Goal: Task Accomplishment & Management: Use online tool/utility

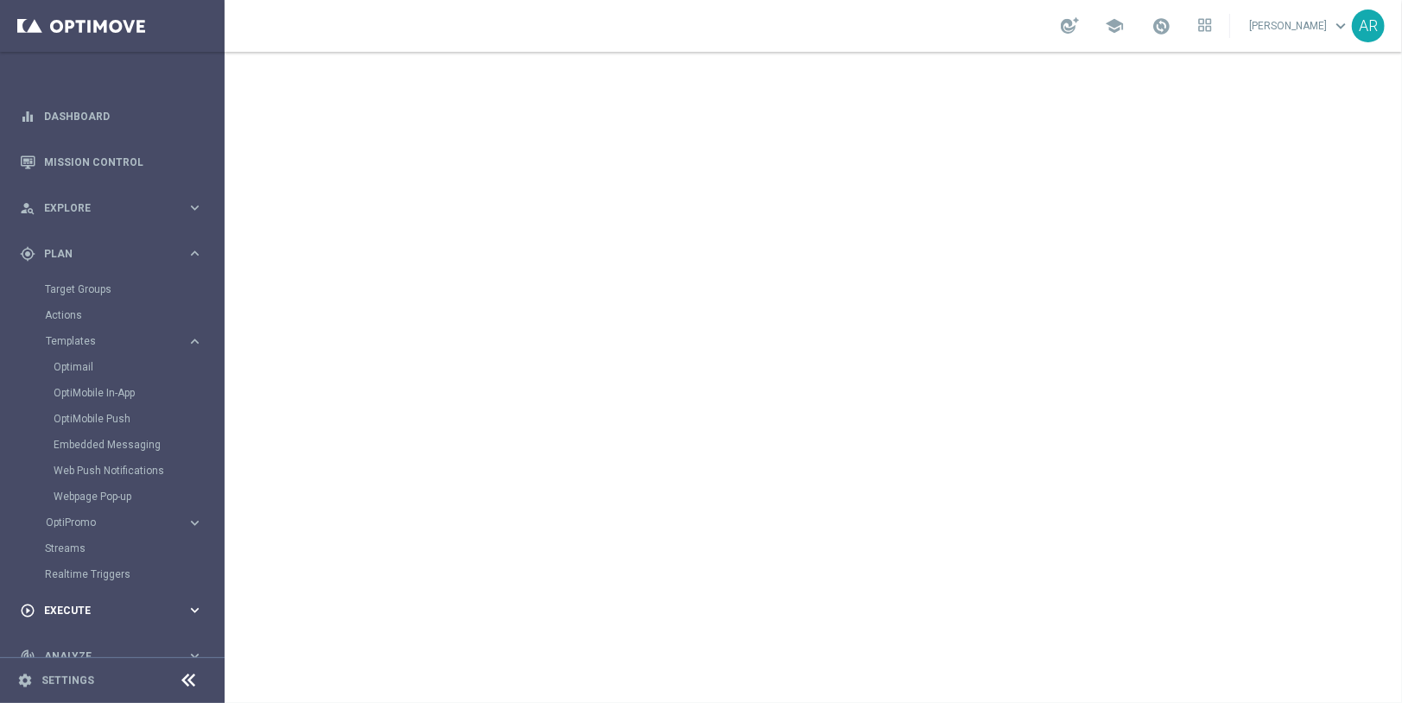
click at [65, 606] on span "Execute" at bounding box center [115, 611] width 143 height 10
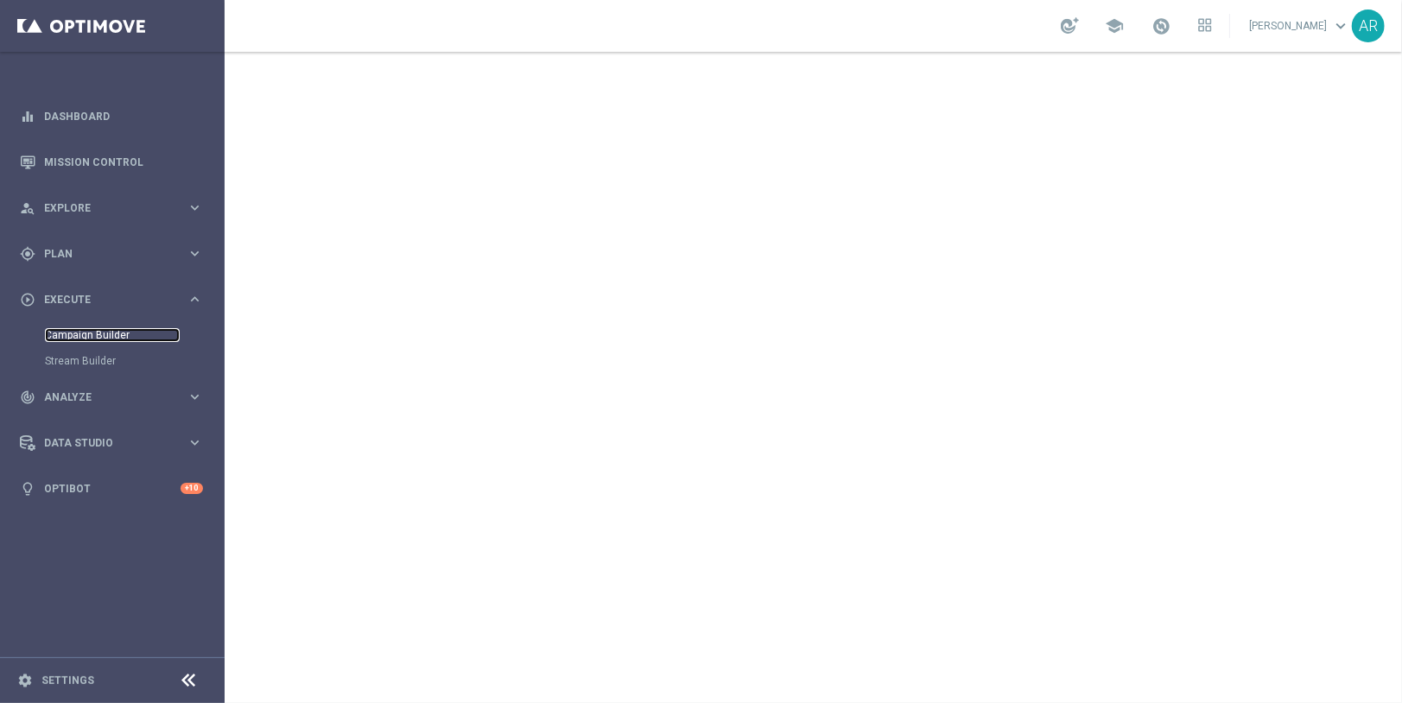
click at [92, 335] on link "Campaign Builder" at bounding box center [112, 335] width 135 height 14
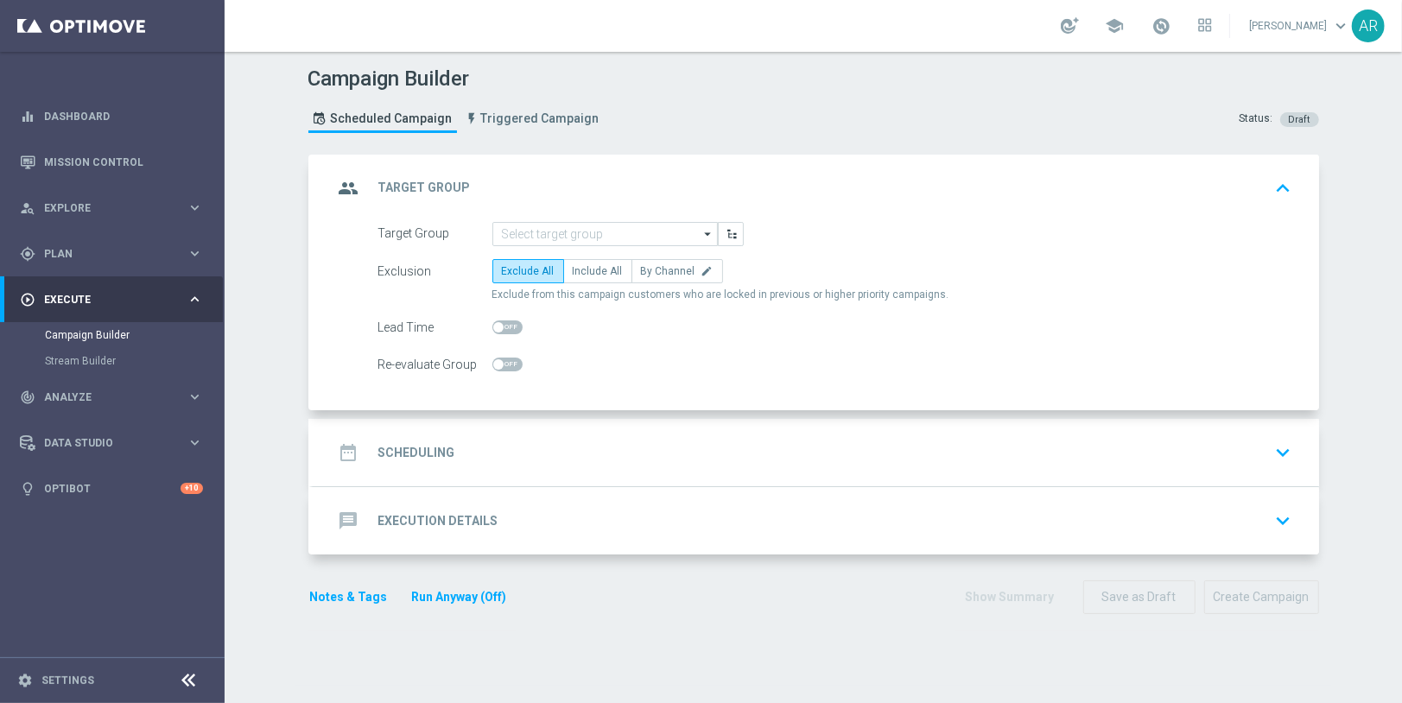
click at [259, 391] on div "Campaign Builder Scheduled Campaign Triggered Campaign Status: Draft group Targ…" at bounding box center [813, 377] width 1177 height 651
